Goal: Use online tool/utility: Utilize a website feature to perform a specific function

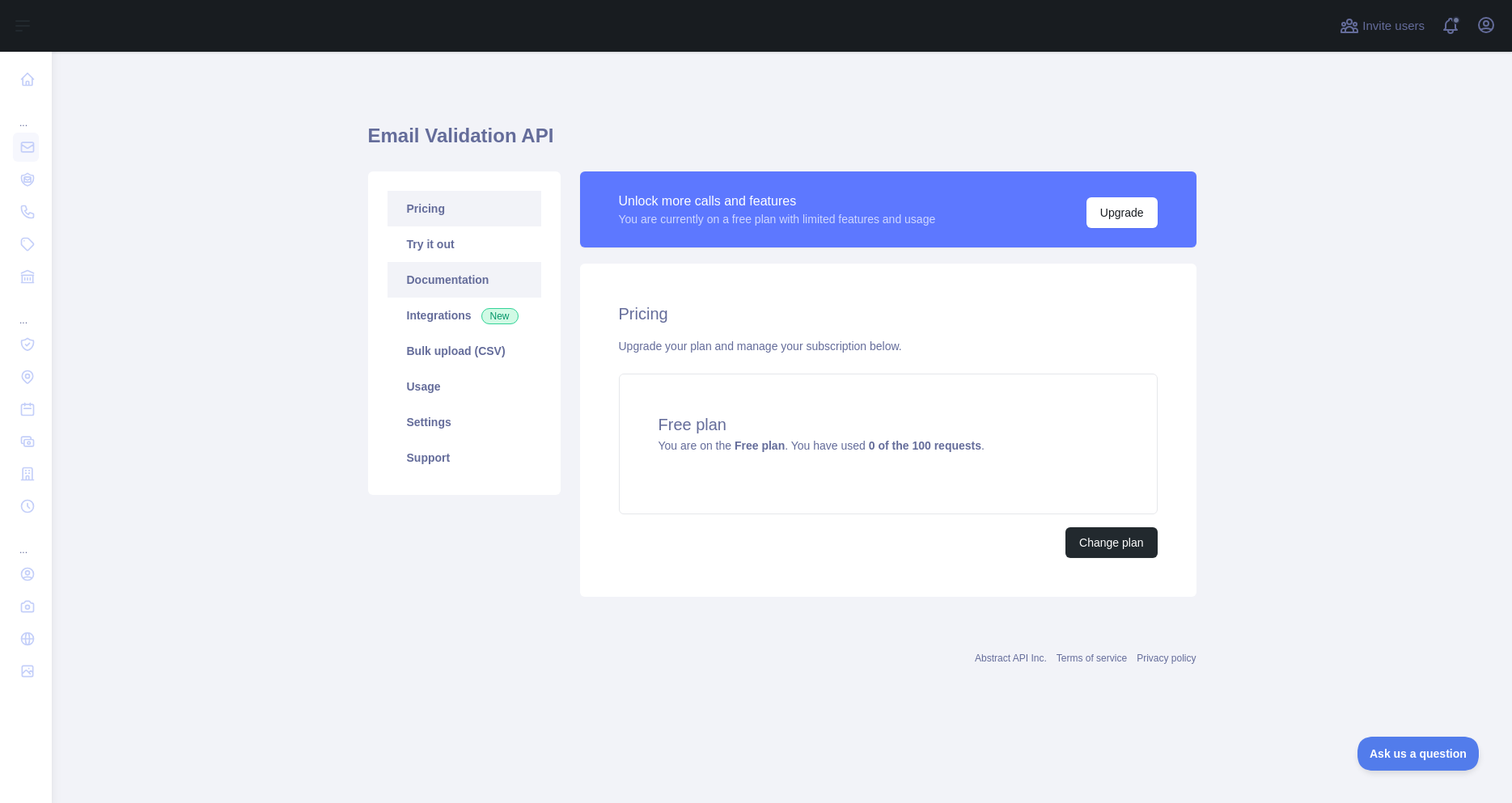
click at [449, 278] on link "Documentation" at bounding box center [465, 279] width 154 height 35
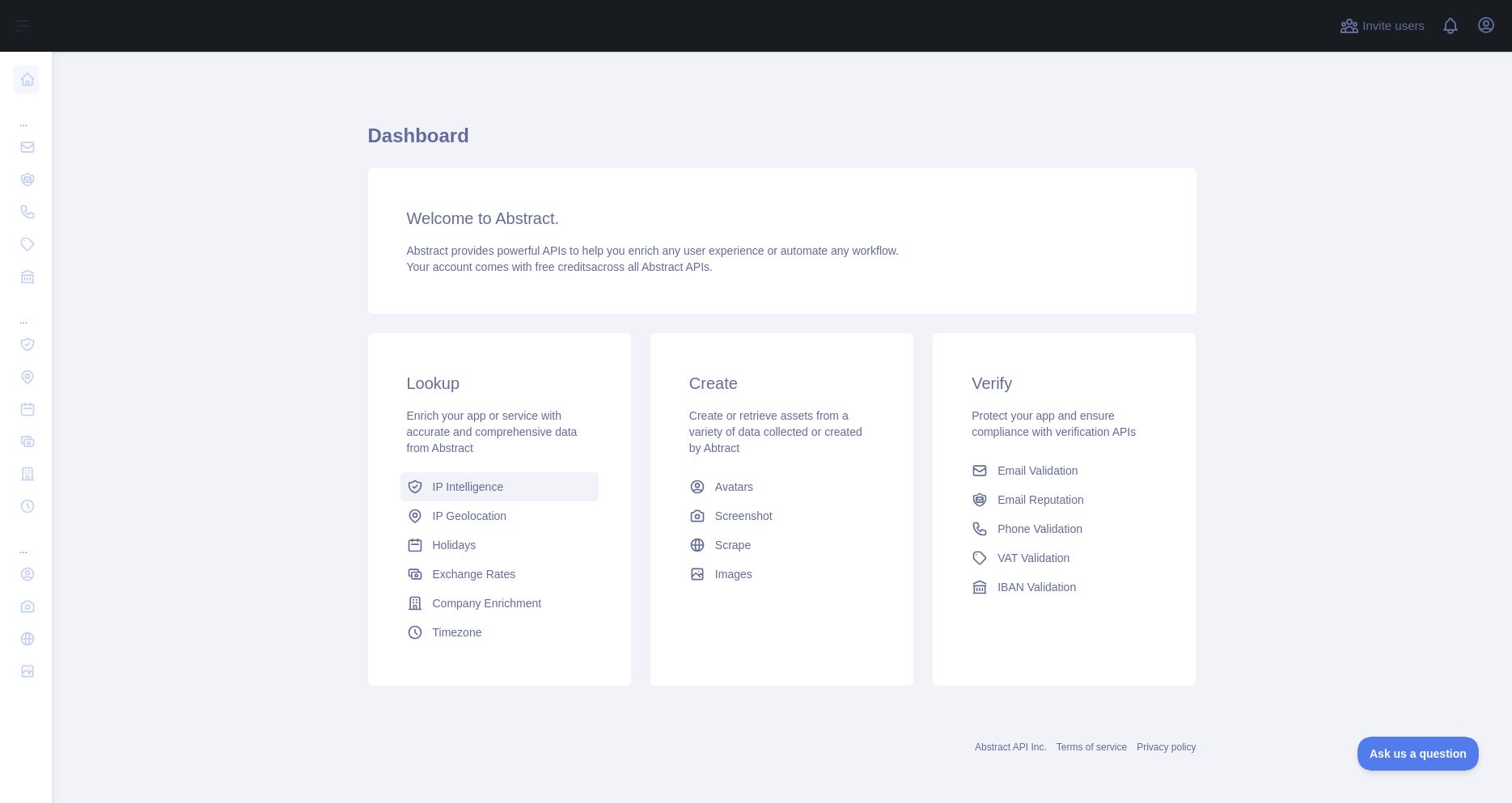
click at [449, 481] on span "IP Intelligence" at bounding box center [469, 486] width 71 height 16
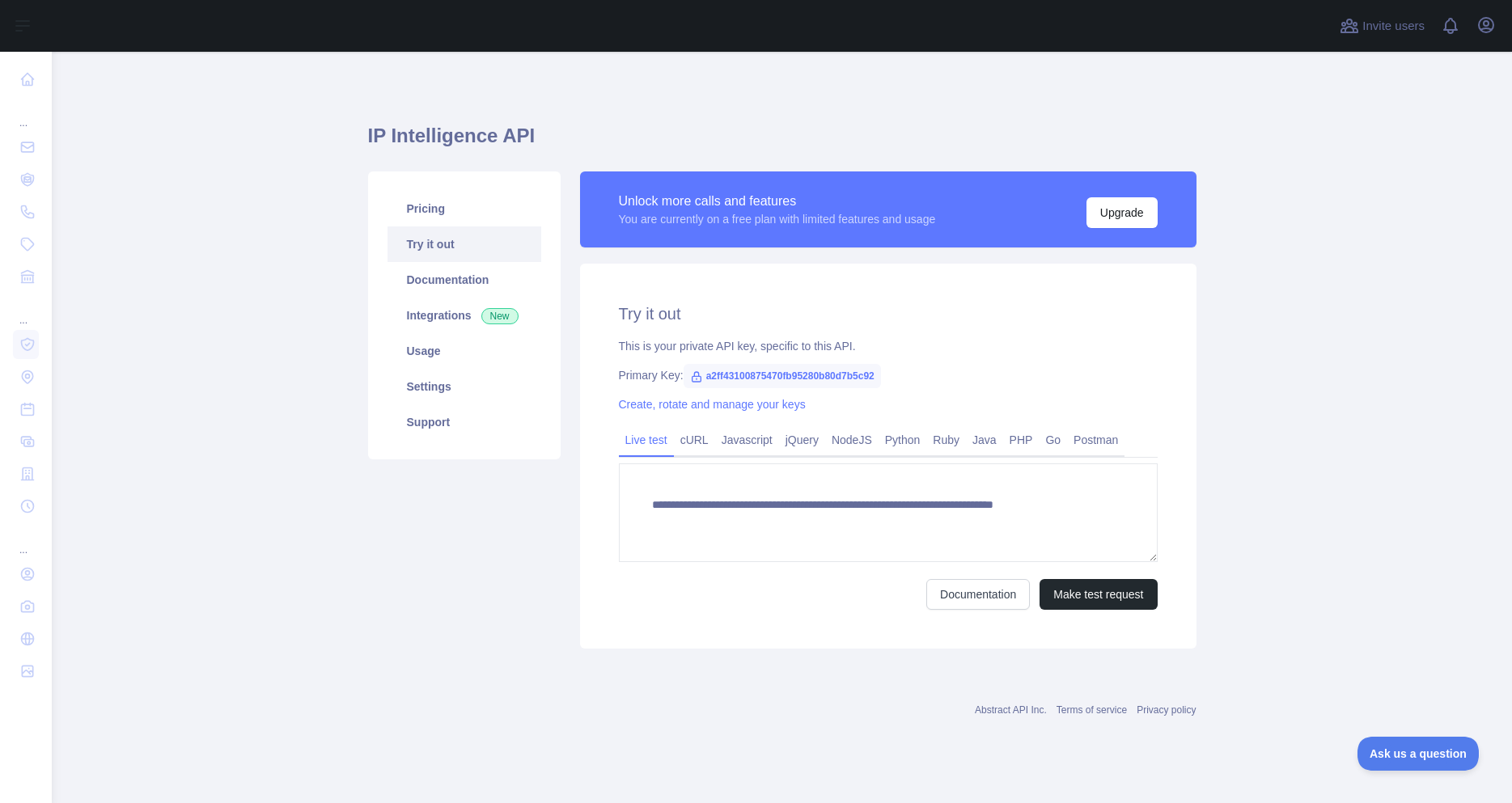
type textarea "**********"
